Goal: Task Accomplishment & Management: Manage account settings

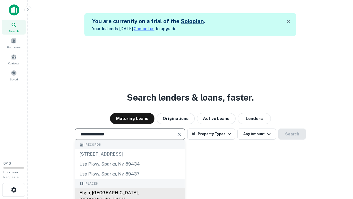
click at [130, 193] on div "Elgin, [GEOGRAPHIC_DATA], [GEOGRAPHIC_DATA]" at bounding box center [130, 196] width 110 height 17
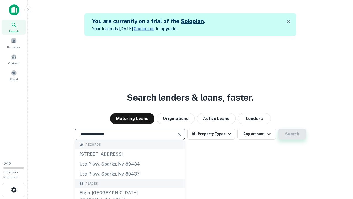
type input "**********"
click at [278, 128] on button "Search" at bounding box center [292, 133] width 28 height 11
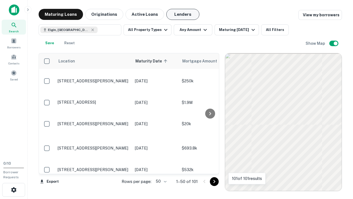
click at [183, 14] on button "Lenders" at bounding box center [182, 14] width 33 height 11
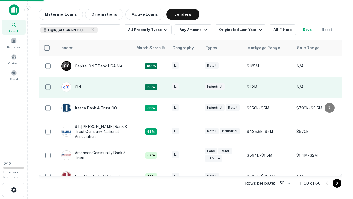
click at [196, 87] on div "IL" at bounding box center [186, 86] width 28 height 7
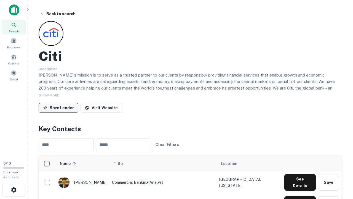
click at [59, 107] on button "Save Lender" at bounding box center [59, 108] width 40 height 10
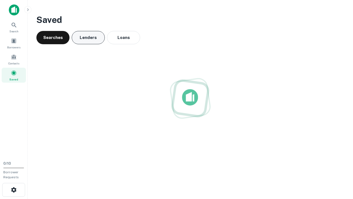
click at [88, 38] on button "Lenders" at bounding box center [88, 37] width 33 height 13
